Goal: Use online tool/utility

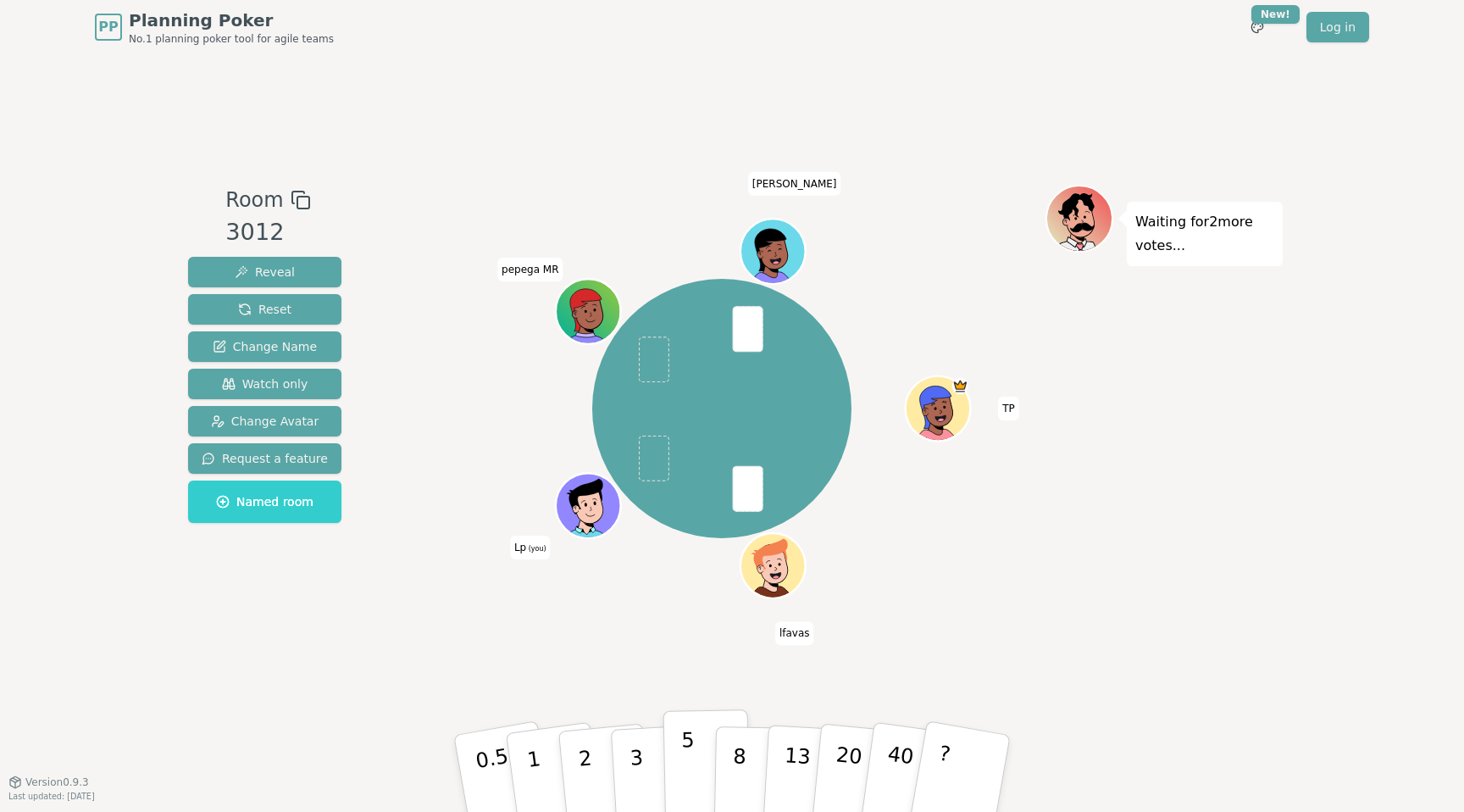
click at [673, 753] on button "5" at bounding box center [707, 774] width 87 height 129
click at [598, 756] on button "2" at bounding box center [604, 774] width 96 height 135
click at [693, 755] on button "5" at bounding box center [707, 774] width 87 height 129
click at [735, 760] on p "8" at bounding box center [739, 772] width 15 height 91
drag, startPoint x: 736, startPoint y: 749, endPoint x: 742, endPoint y: 673, distance: 76.2
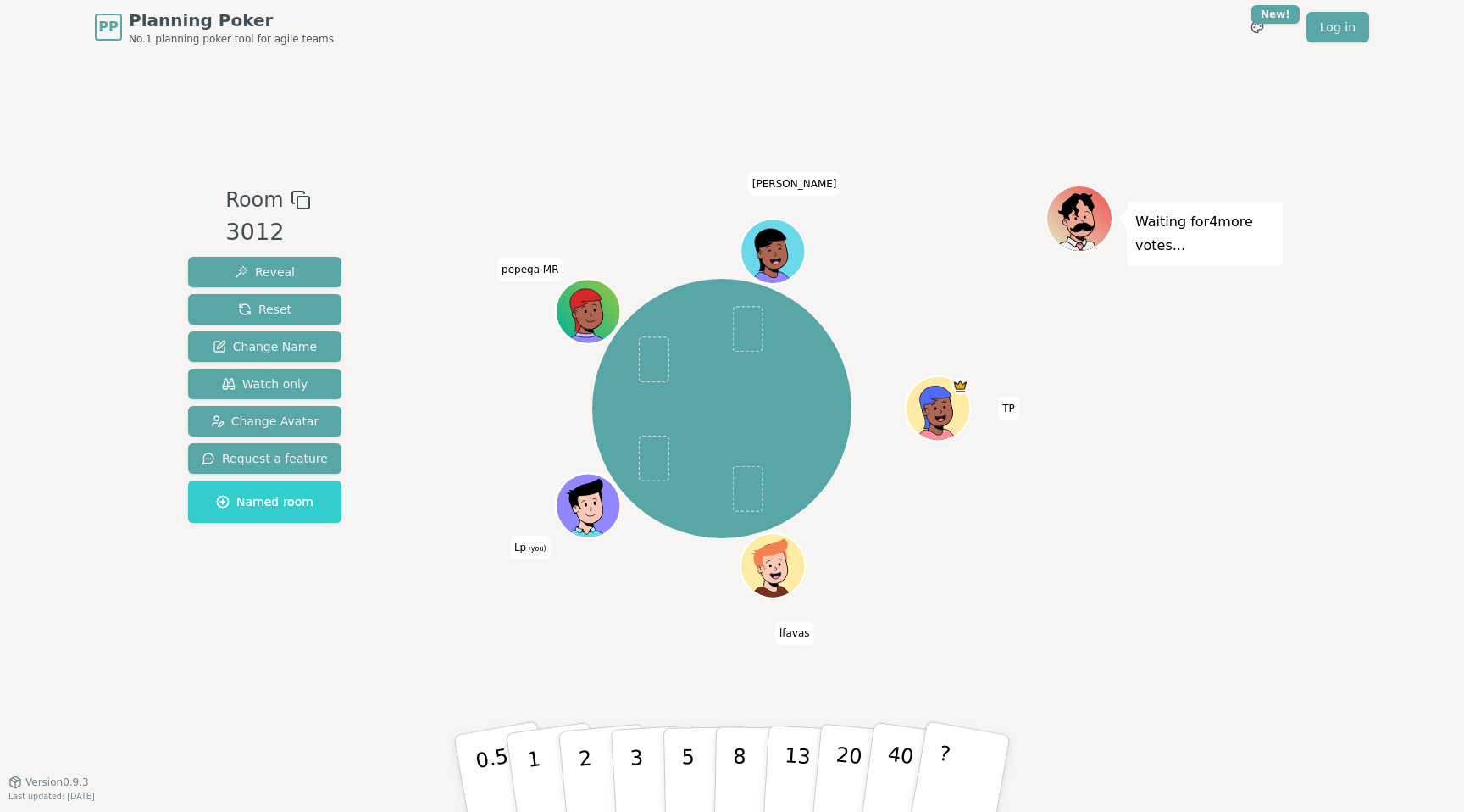
click at [742, 673] on div "Room 3012 Reveal Reset Change Name Watch only Change Avatar Request a feature N…" at bounding box center [732, 417] width 1101 height 727
click at [736, 752] on p "8" at bounding box center [739, 772] width 15 height 91
click at [737, 756] on p "8" at bounding box center [739, 772] width 15 height 91
click at [749, 750] on button "8" at bounding box center [758, 774] width 87 height 129
click at [696, 759] on button "5" at bounding box center [707, 774] width 87 height 129
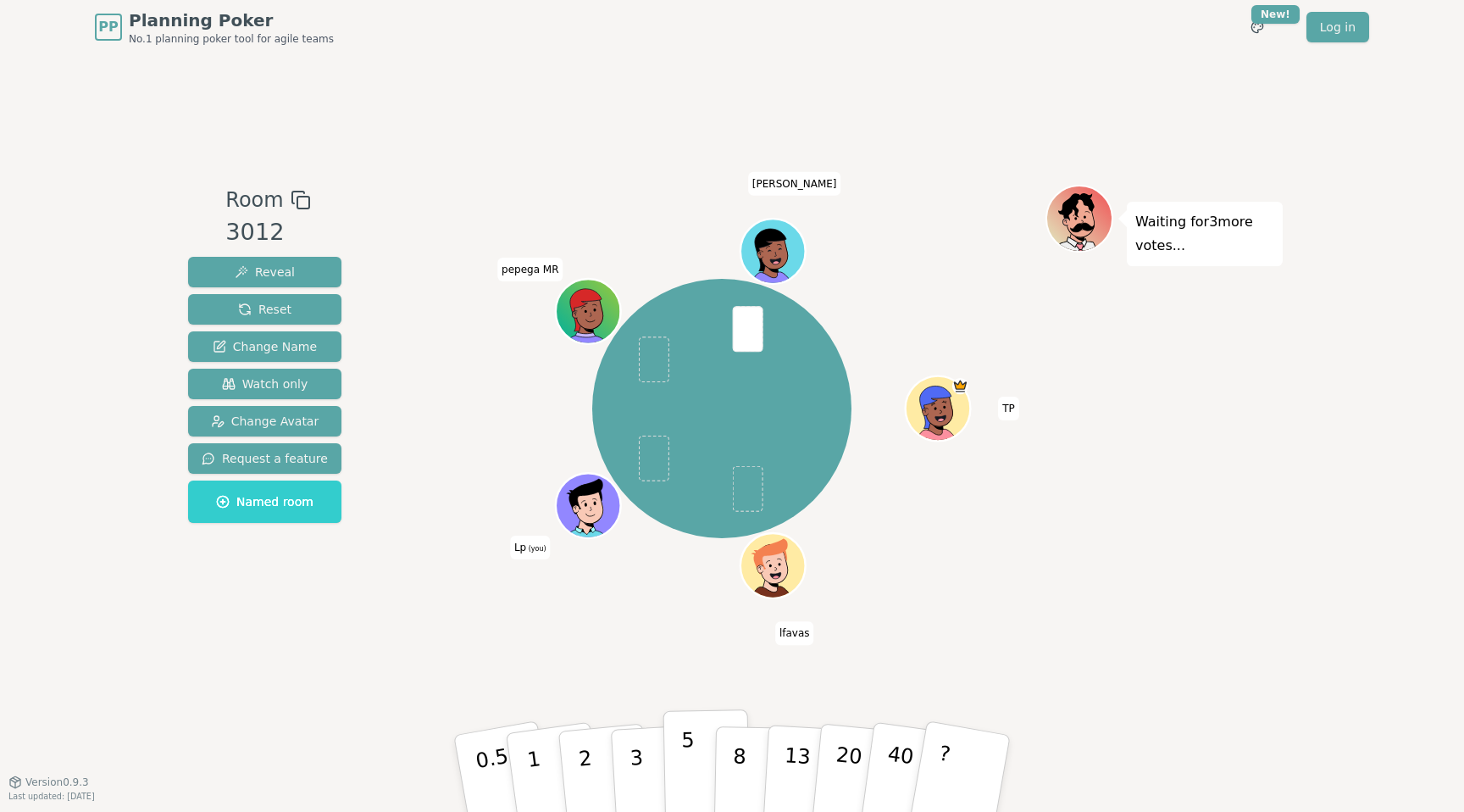
click at [699, 743] on button "5" at bounding box center [707, 774] width 87 height 129
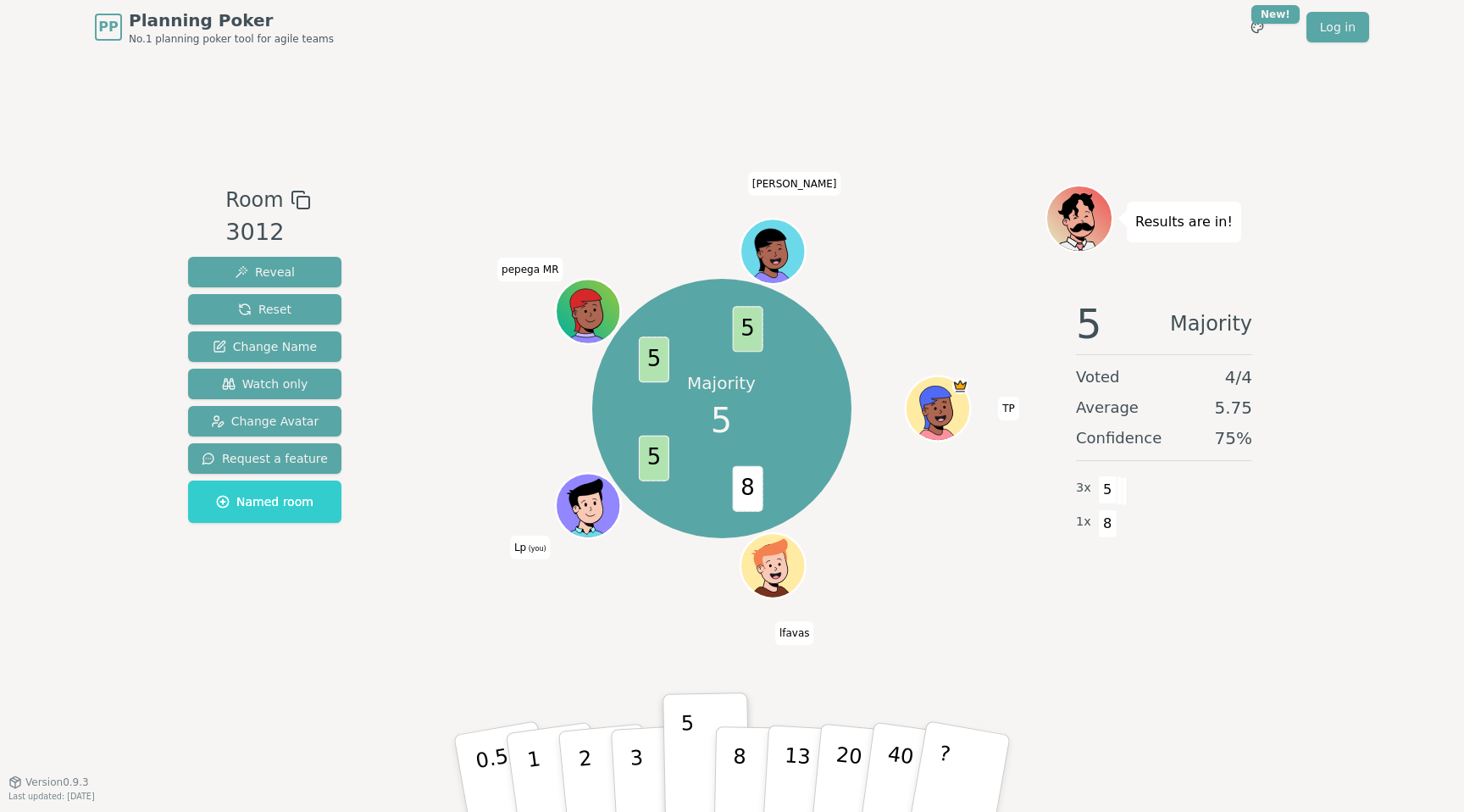
drag, startPoint x: 821, startPoint y: 676, endPoint x: 798, endPoint y: 684, distance: 24.4
click at [796, 688] on div "Room 3012 Reveal Reset Change Name Watch only Change Avatar Request a feature N…" at bounding box center [732, 417] width 1101 height 727
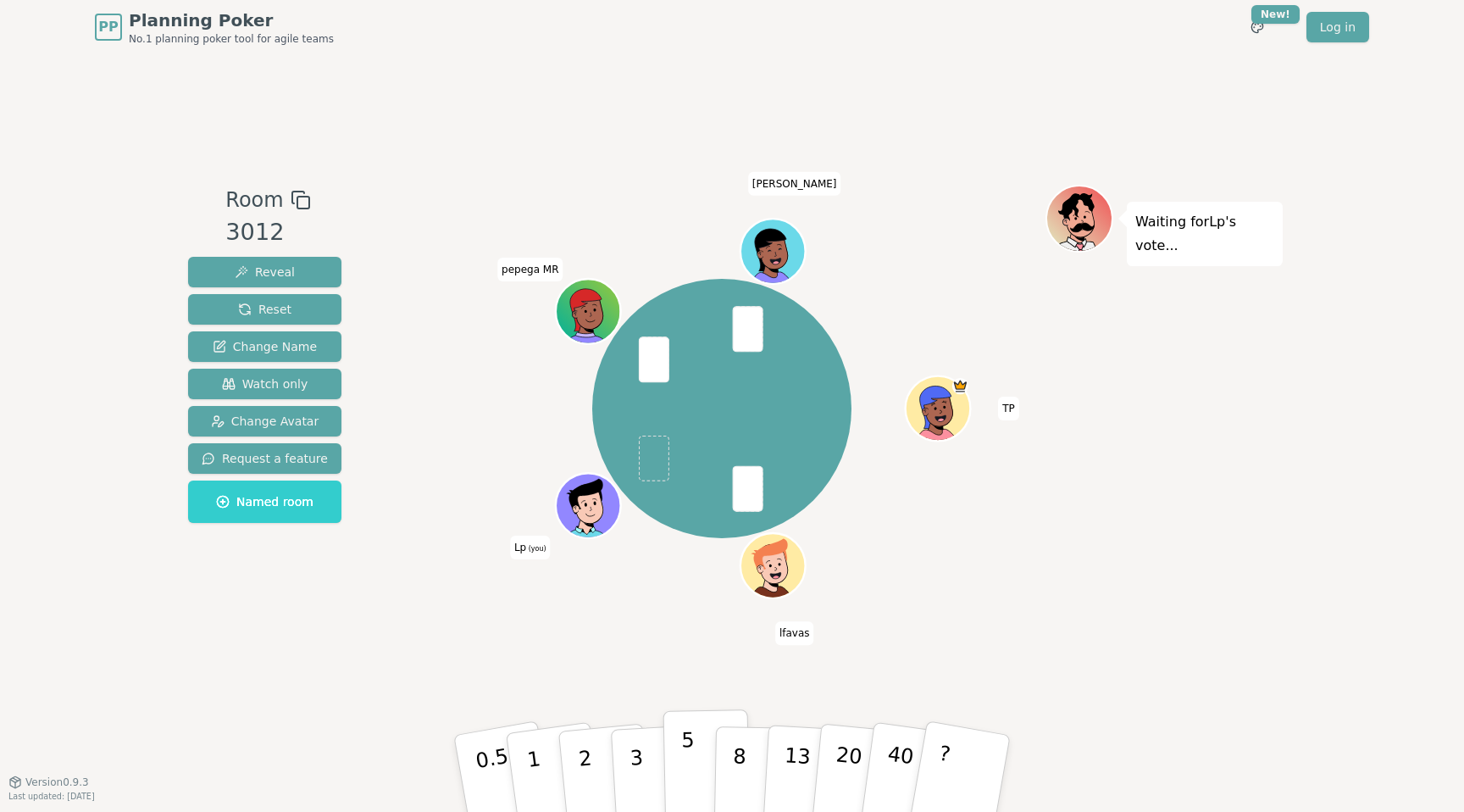
click at [699, 746] on button "5" at bounding box center [707, 774] width 87 height 129
click at [689, 735] on p "5" at bounding box center [689, 773] width 15 height 91
click at [688, 747] on p "5" at bounding box center [689, 773] width 15 height 91
click at [675, 759] on button "5" at bounding box center [707, 774] width 87 height 129
click at [693, 735] on button "5" at bounding box center [707, 774] width 87 height 129
